Goal: Information Seeking & Learning: Learn about a topic

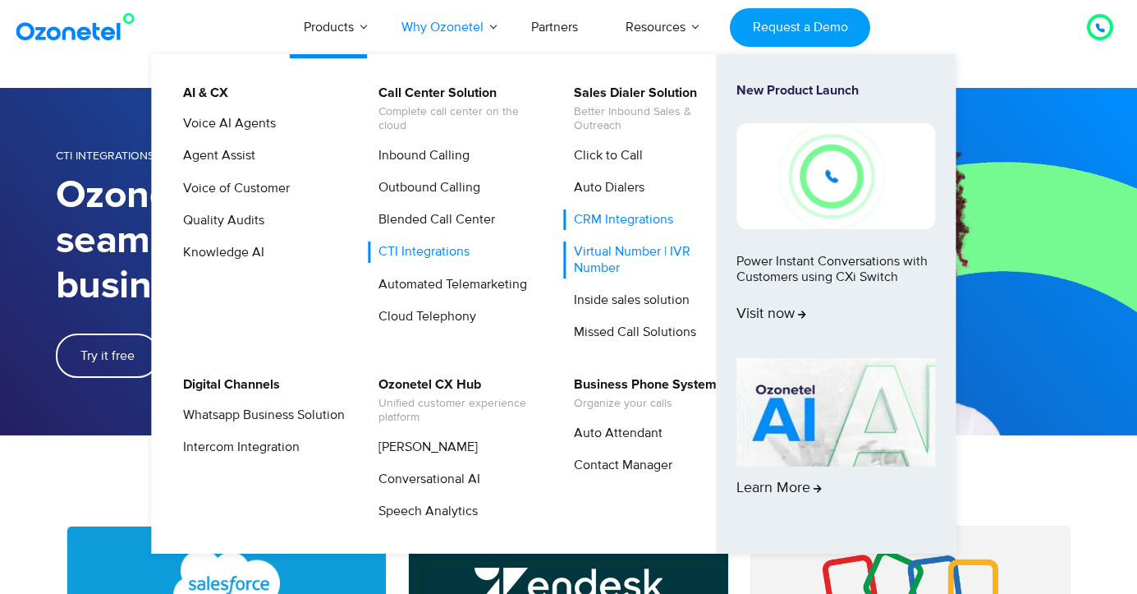
click at [612, 246] on link "Virtual Number | IVR Number" at bounding box center [650, 259] width 175 height 36
